Goal: Navigation & Orientation: Understand site structure

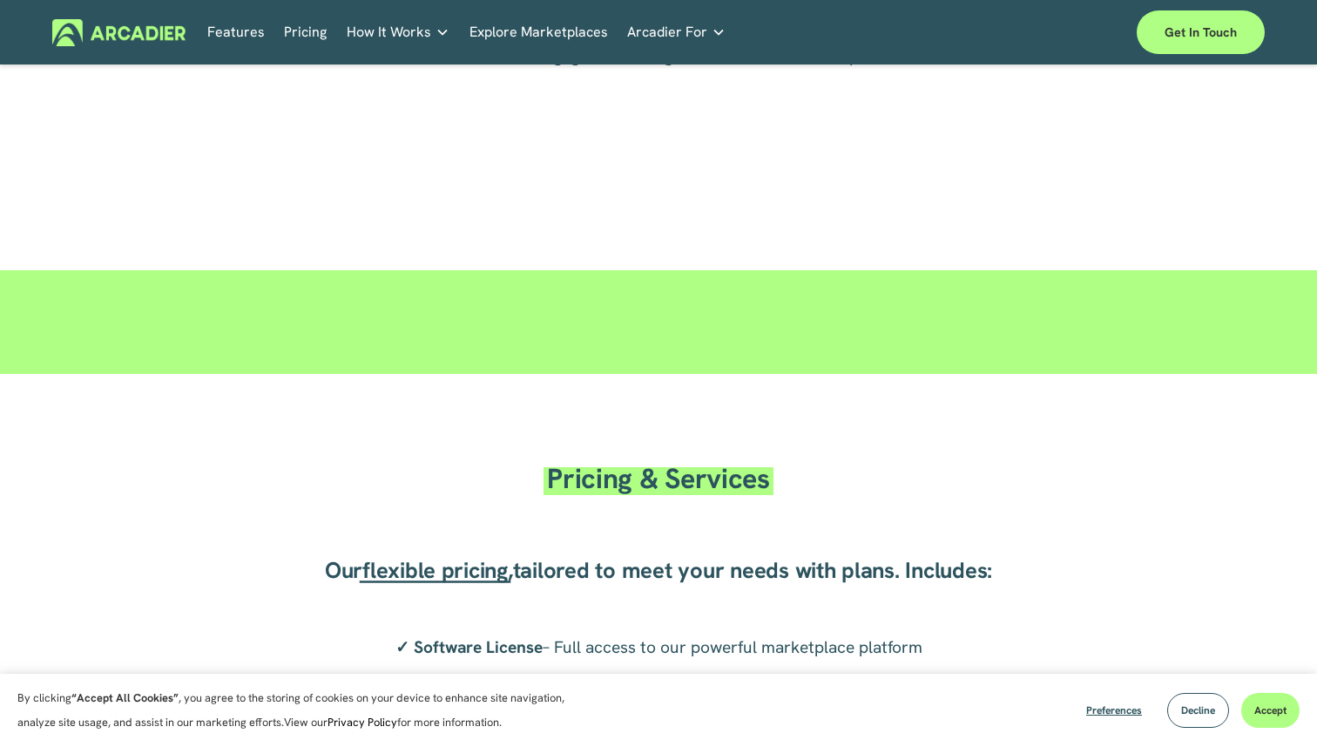
scroll to position [2482, 0]
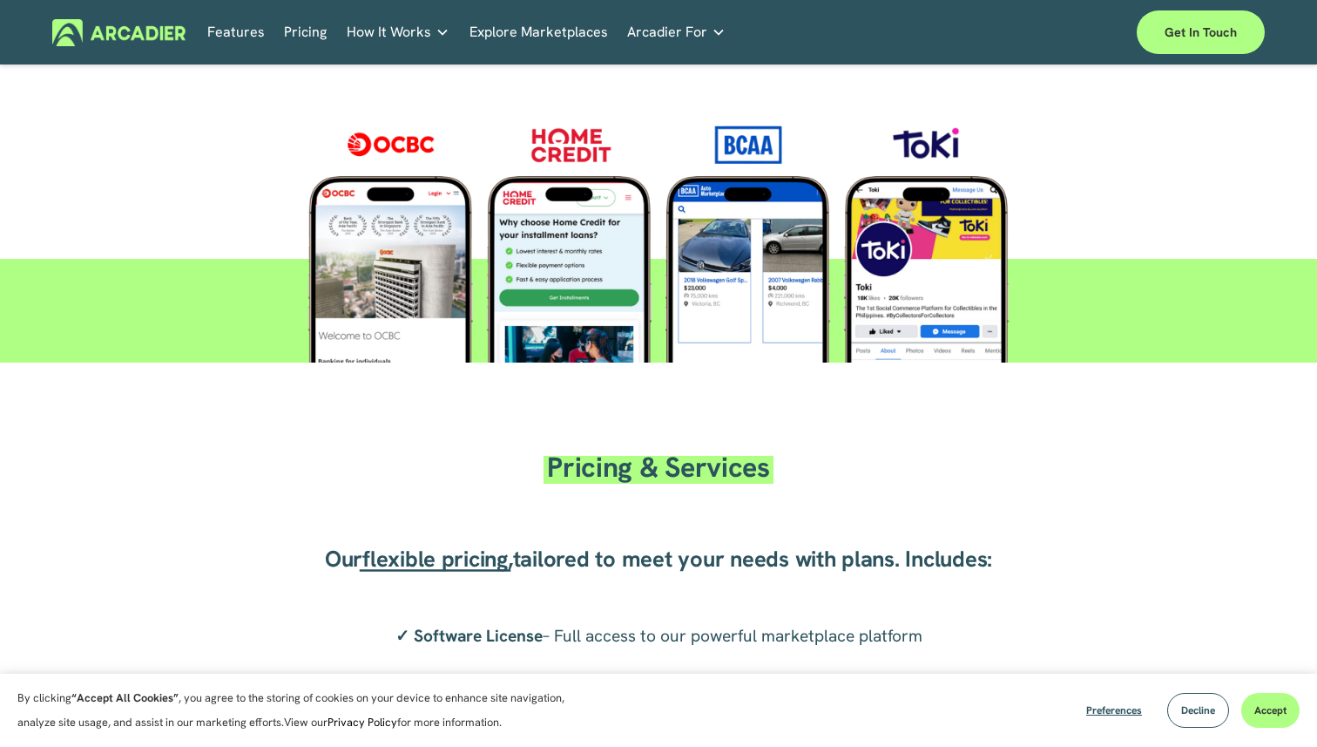
click at [291, 24] on link "Pricing" at bounding box center [305, 32] width 43 height 27
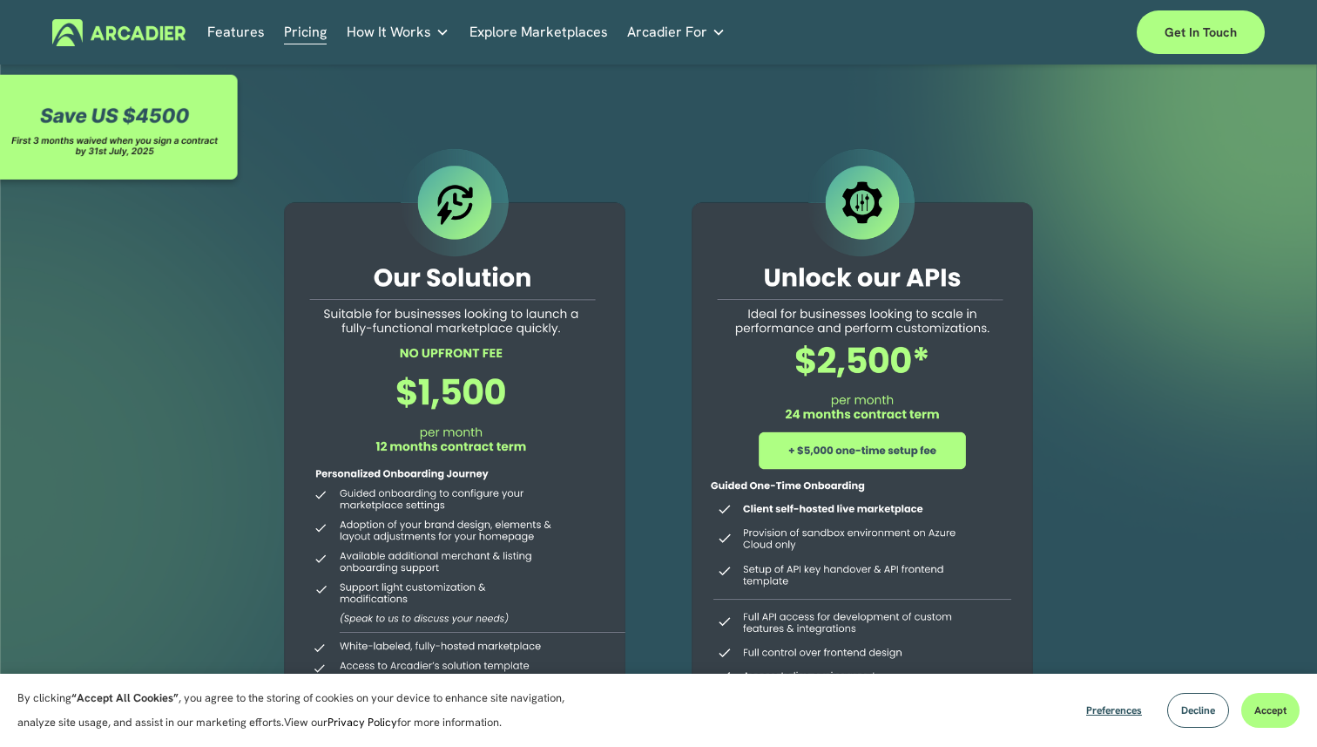
click at [213, 26] on link "Features" at bounding box center [236, 32] width 58 height 27
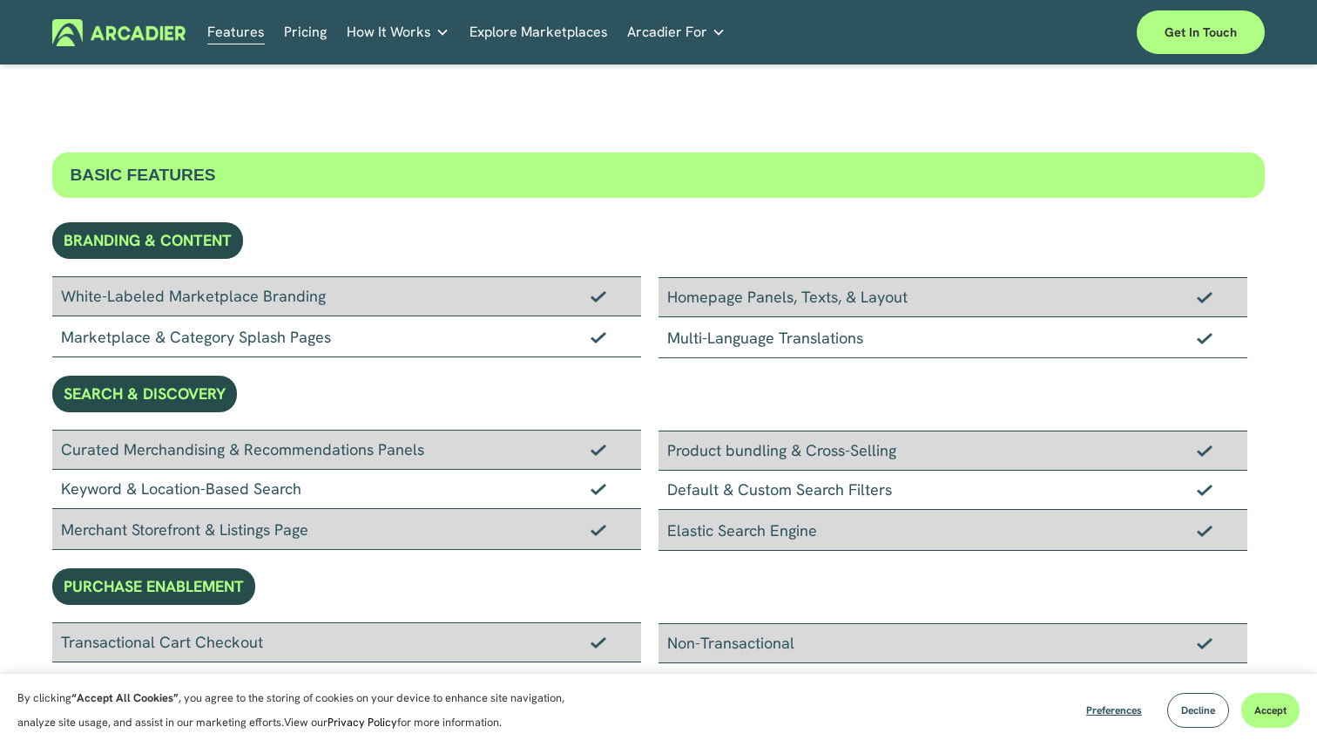
click at [0, 0] on div "About Us Building the world’s most powerful enterprise digital marketplace." at bounding box center [0, 0] width 0 height 0
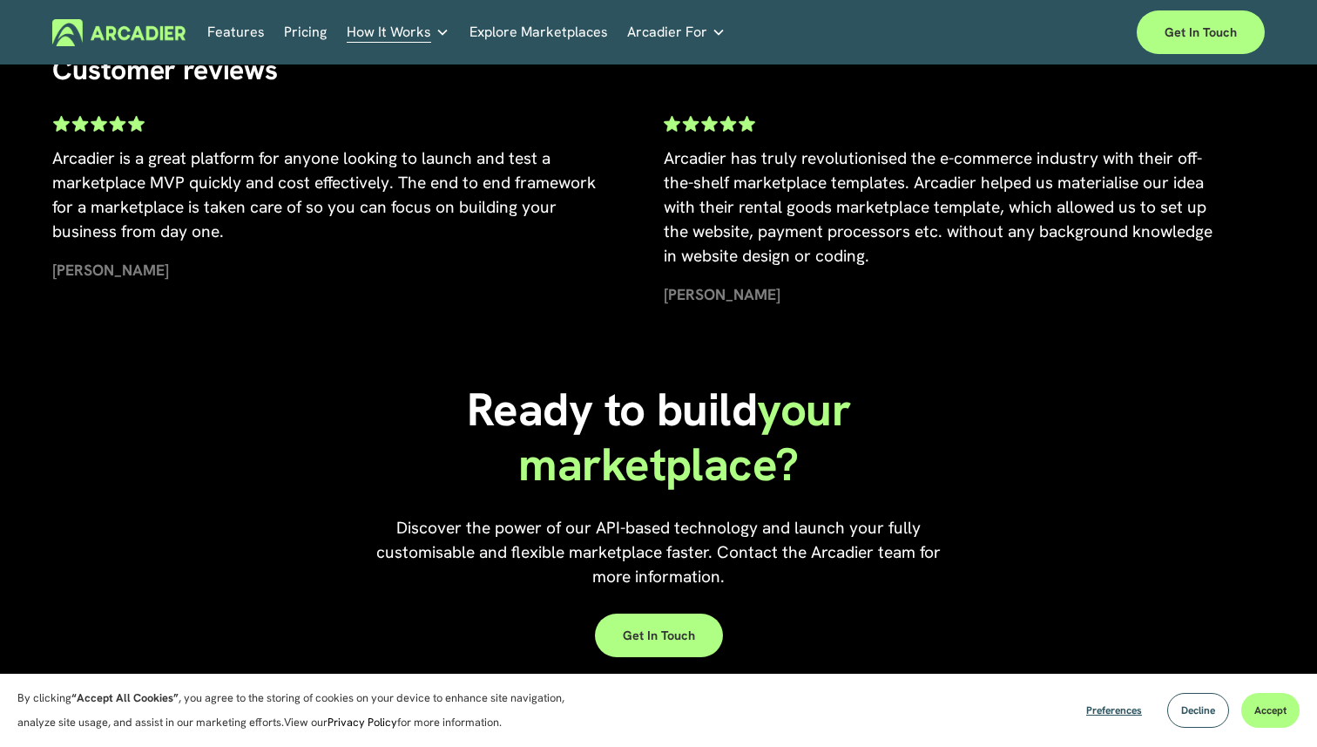
scroll to position [3590, 0]
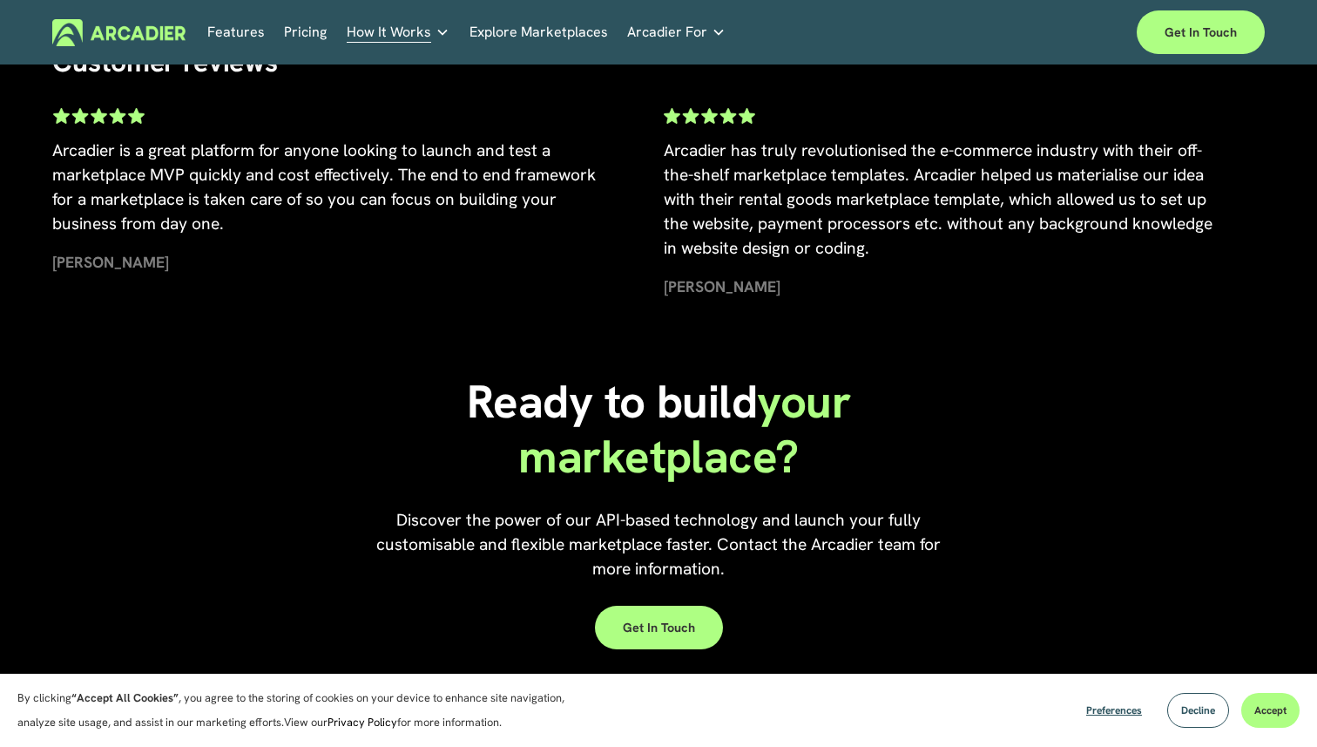
click at [436, 308] on div "Customer reviews Arcadier is a great platform for anyone looking to launch and …" at bounding box center [658, 170] width 1317 height 362
